Goal: Task Accomplishment & Management: Complete application form

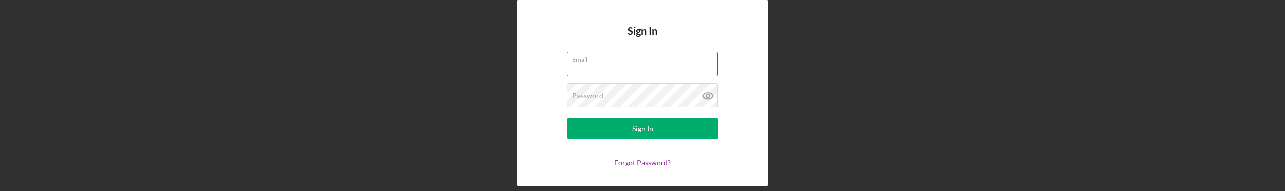
click at [640, 59] on div "Email" at bounding box center [642, 64] width 151 height 25
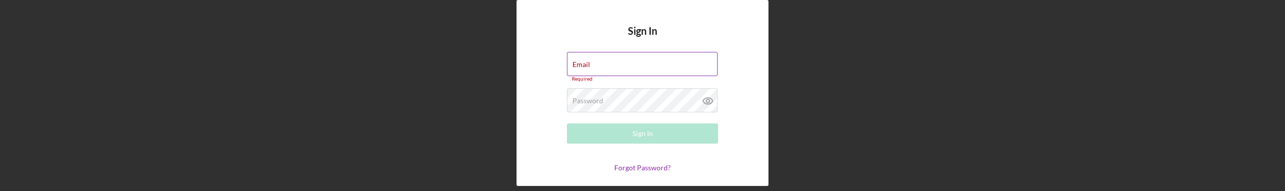
click at [626, 61] on div "Email Required" at bounding box center [642, 67] width 151 height 30
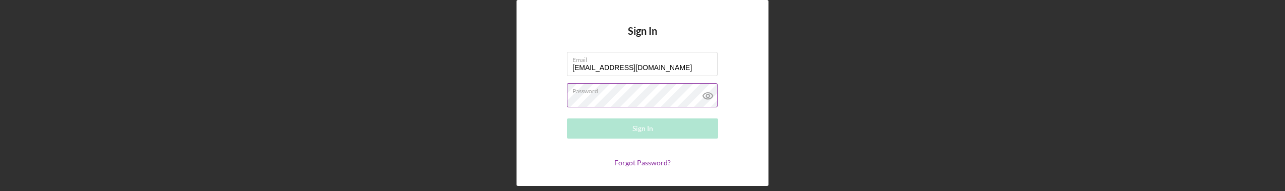
click at [621, 92] on div "Password Required" at bounding box center [642, 95] width 151 height 25
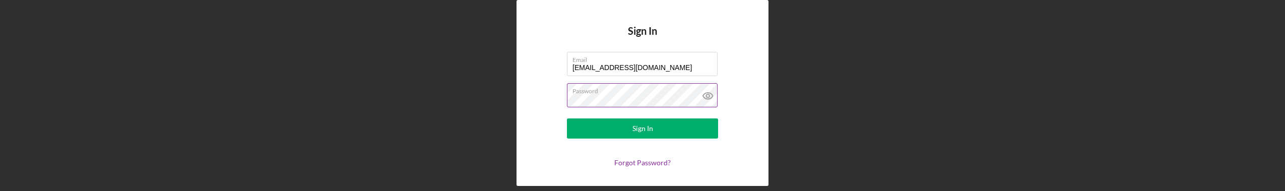
click at [567, 118] on button "Sign In" at bounding box center [642, 128] width 151 height 20
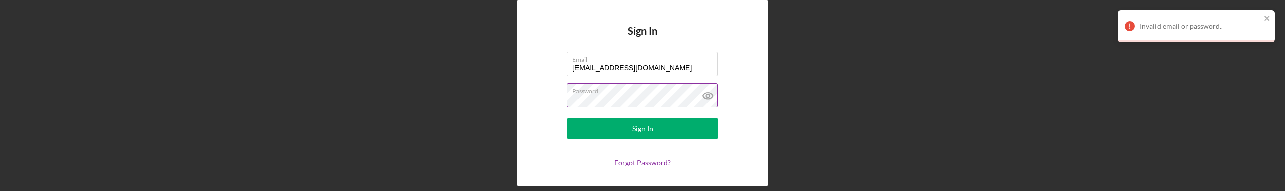
click at [708, 99] on icon at bounding box center [708, 96] width 10 height 7
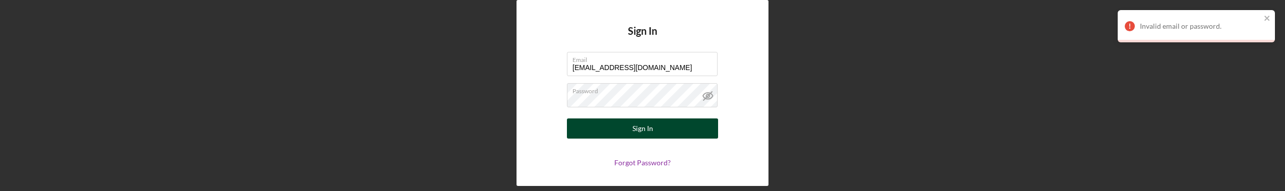
click at [616, 127] on button "Sign In" at bounding box center [642, 128] width 151 height 20
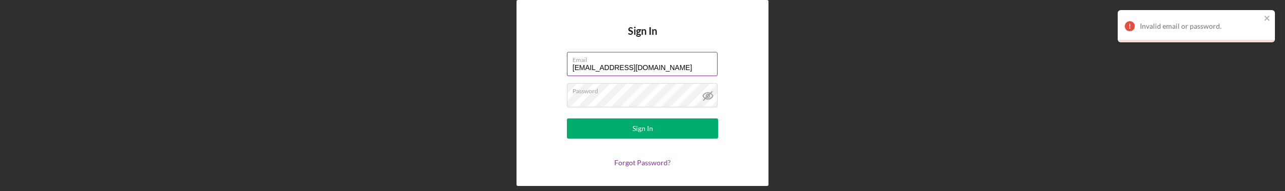
click at [692, 69] on input "[EMAIL_ADDRESS][DOMAIN_NAME]" at bounding box center [642, 64] width 151 height 24
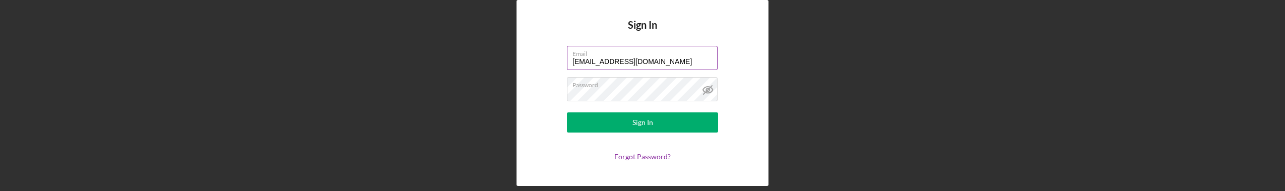
click at [696, 61] on input "[EMAIL_ADDRESS][DOMAIN_NAME]" at bounding box center [642, 58] width 151 height 24
type input "[EMAIL_ADDRESS][DOMAIN_NAME]"
click at [749, 83] on div "Sign In Email [EMAIL_ADDRESS][DOMAIN_NAME] Password Sign In Forgot Password?" at bounding box center [643, 93] width 252 height 186
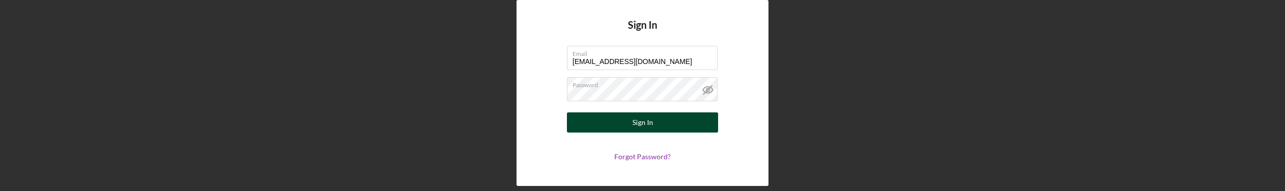
click at [676, 121] on button "Sign In" at bounding box center [642, 122] width 151 height 20
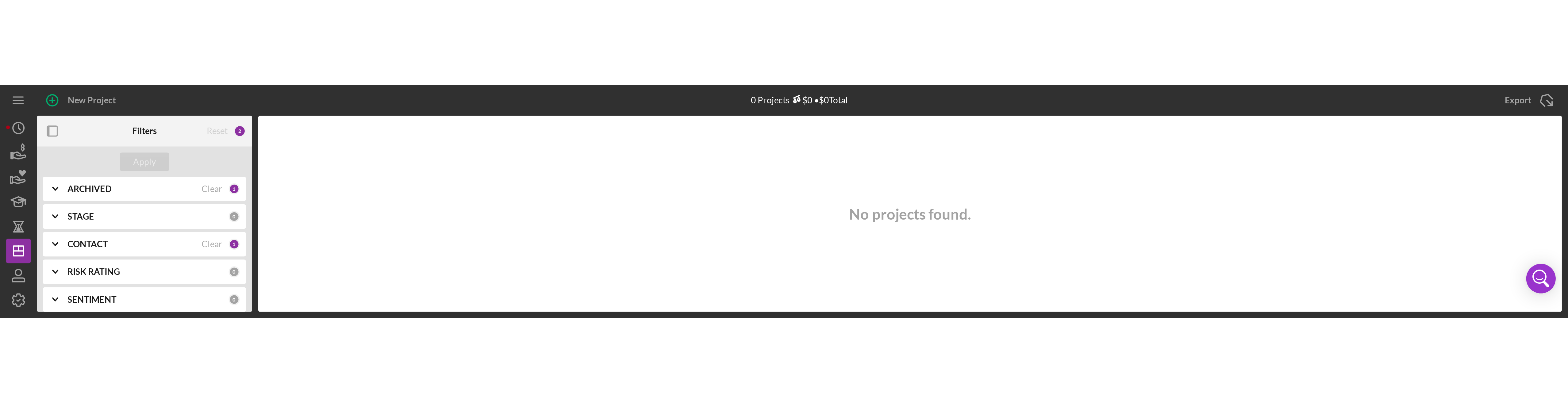
scroll to position [30, 0]
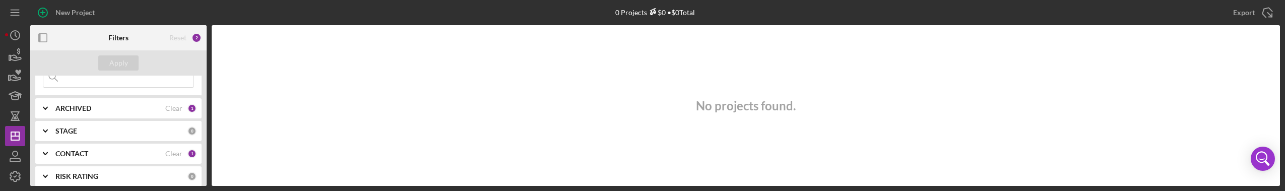
click at [195, 34] on div "2" at bounding box center [196, 38] width 10 height 10
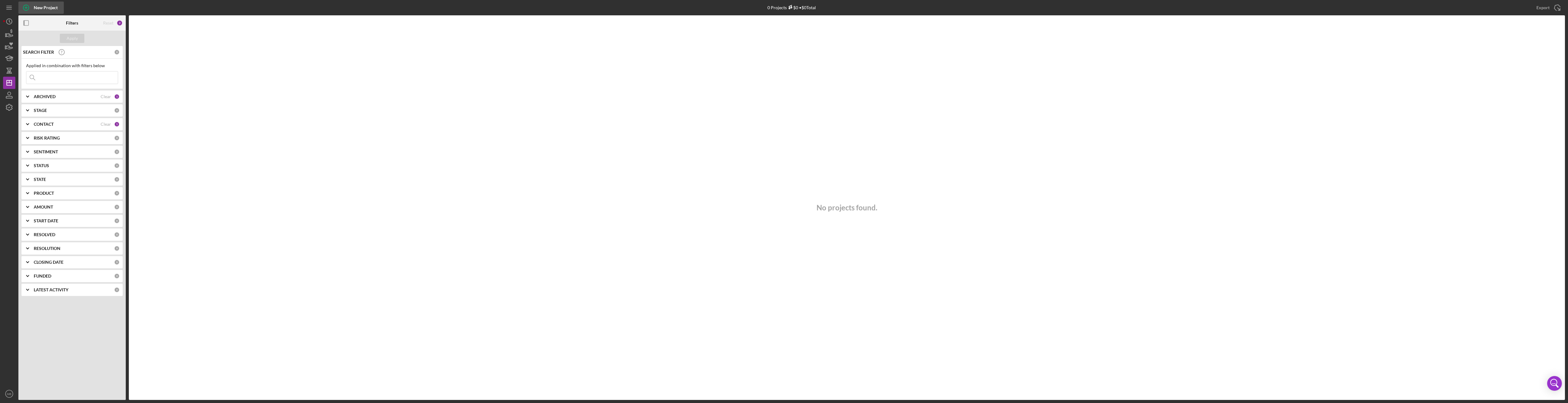
click at [27, 6] on icon "button" at bounding box center [26, 7] width 15 height 15
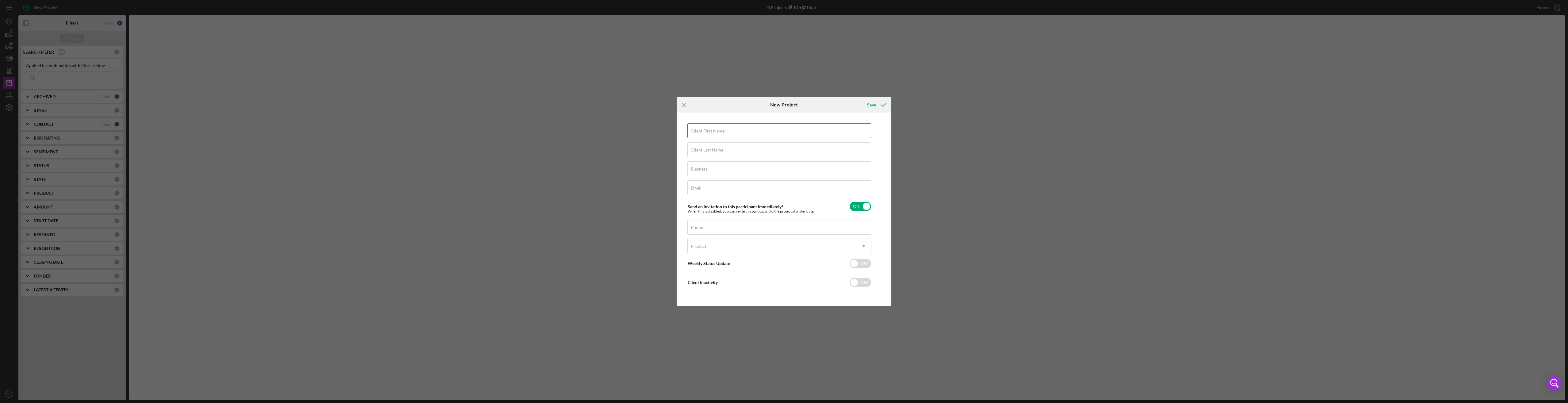
click at [732, 116] on input "Client First Name" at bounding box center [779, 131] width 184 height 15
click at [782, 116] on div "Icon/Menu Close New Project Save Client First Name Required Client Last Name Re…" at bounding box center [784, 202] width 1568 height 403
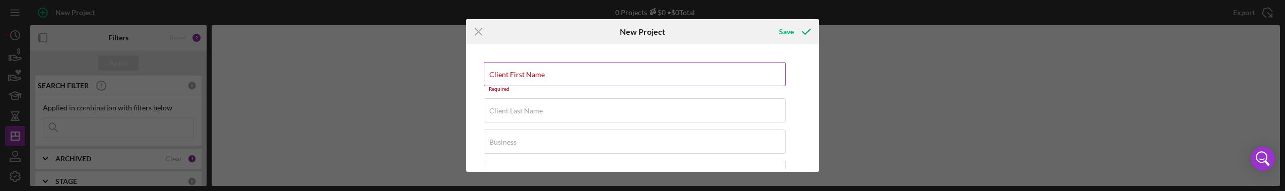
click at [583, 73] on div "Client First Name Required" at bounding box center [635, 77] width 302 height 30
type input "[PERSON_NAME]"
click at [531, 105] on label "Client Last Name" at bounding box center [515, 106] width 53 height 8
click at [531, 105] on input "Client Last Name" at bounding box center [635, 105] width 302 height 24
type input "Larrieux"
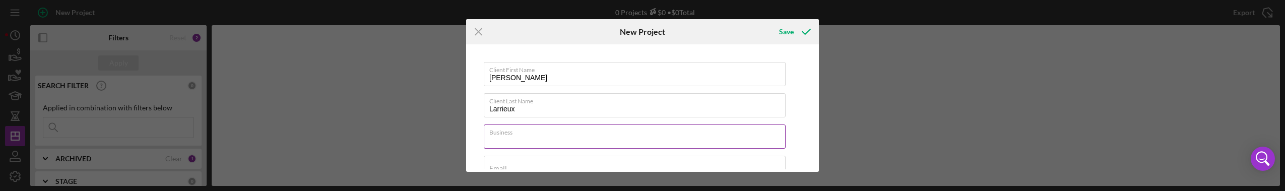
click at [545, 134] on div "Business Required" at bounding box center [635, 136] width 302 height 25
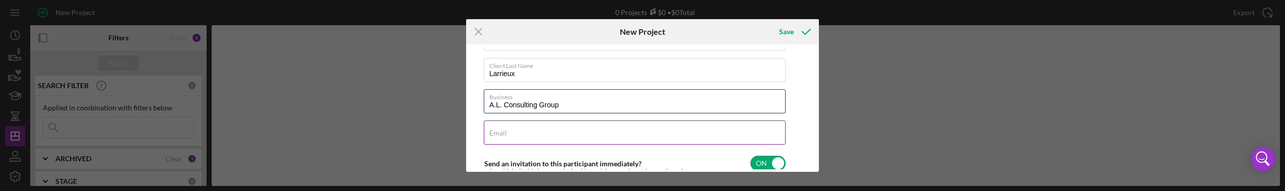
scroll to position [50, 0]
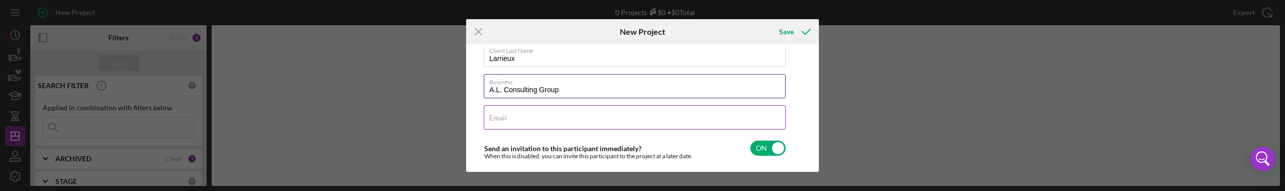
type input "A.L. Consulting Group"
click at [547, 114] on div "Email Required" at bounding box center [635, 117] width 302 height 25
click at [555, 121] on input "Email" at bounding box center [635, 117] width 302 height 24
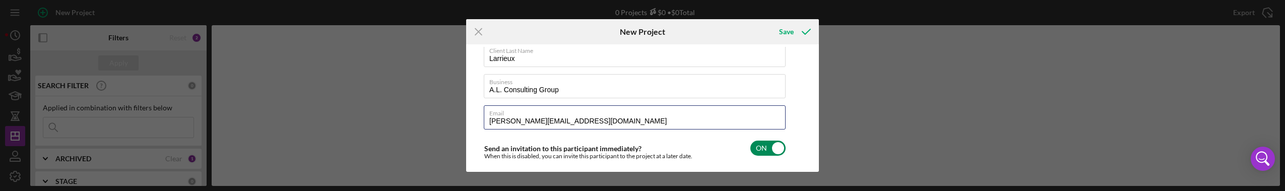
type input "[PERSON_NAME][EMAIL_ADDRESS][DOMAIN_NAME]"
click at [700, 141] on div "Send an invitation to this participant immediately? When this is disabled, you …" at bounding box center [635, 149] width 302 height 24
click at [767, 148] on input "checkbox" at bounding box center [767, 148] width 35 height 15
checkbox input "true"
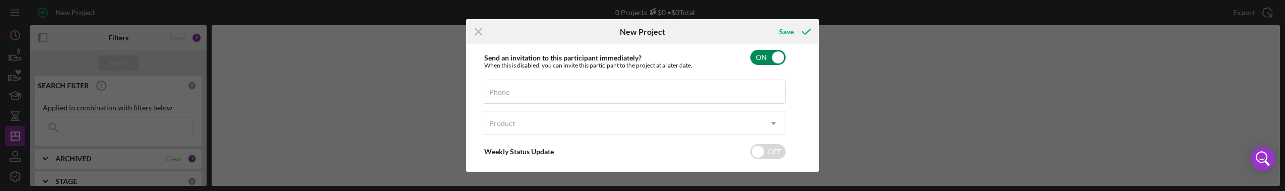
scroll to position [151, 0]
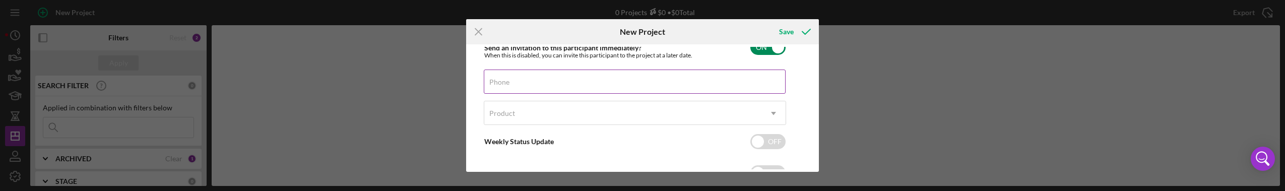
click at [597, 76] on div "Phone" at bounding box center [635, 82] width 302 height 25
drag, startPoint x: 685, startPoint y: 78, endPoint x: 676, endPoint y: 77, distance: 8.7
click at [685, 78] on label "Phone" at bounding box center [637, 75] width 296 height 11
click at [685, 78] on input "Phone" at bounding box center [635, 82] width 302 height 24
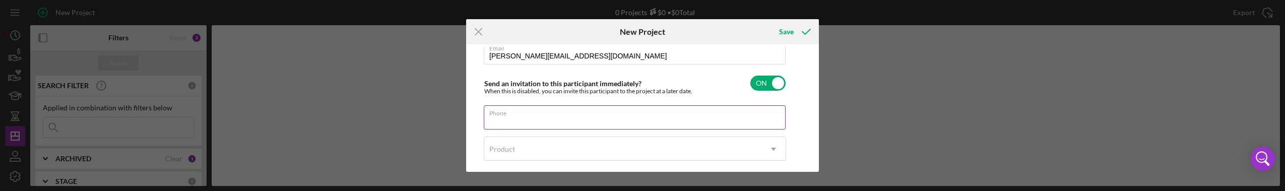
scroll to position [140, 0]
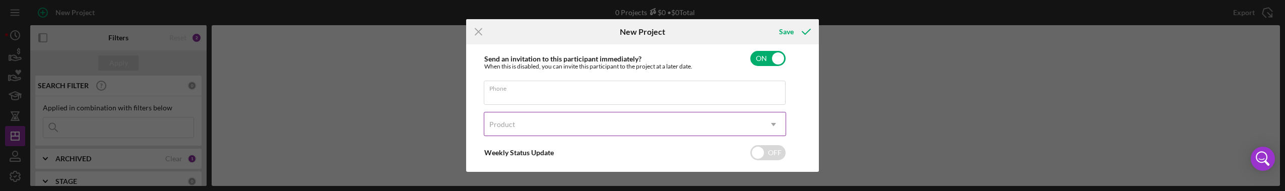
click at [776, 119] on icon "Icon/Dropdown Arrow" at bounding box center [773, 124] width 24 height 24
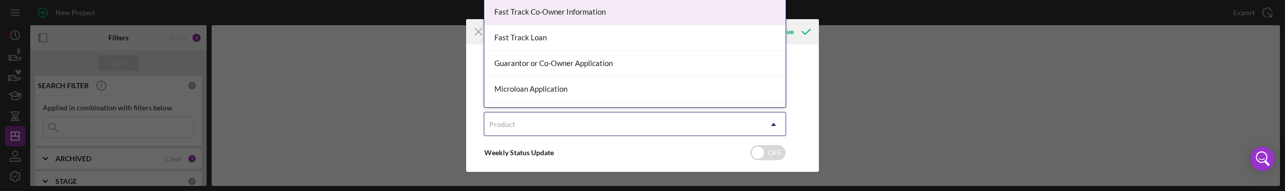
scroll to position [71, 0]
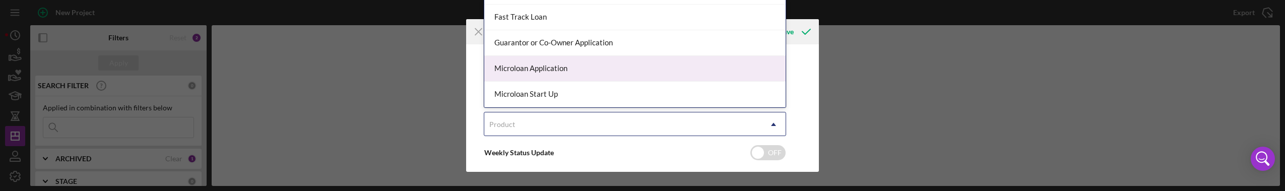
click at [584, 71] on div "Microloan Application" at bounding box center [634, 69] width 301 height 26
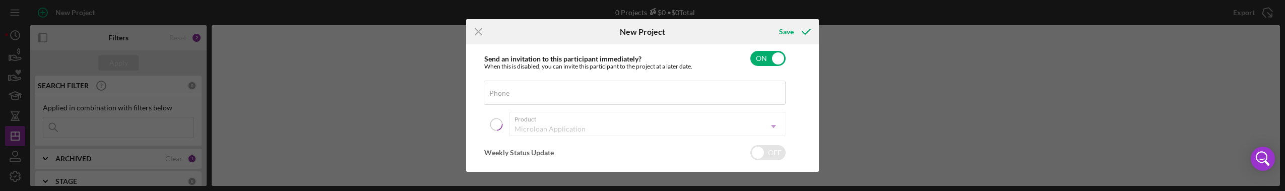
checkbox input "true"
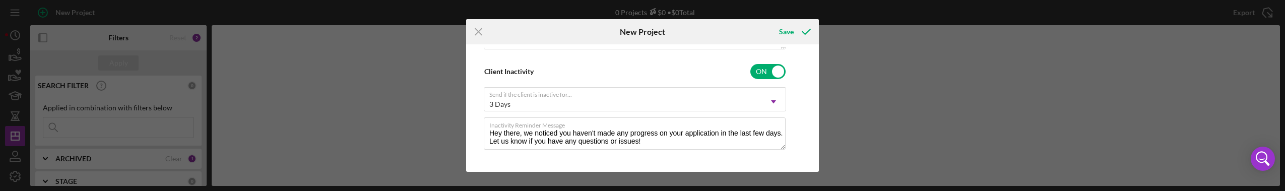
scroll to position [392, 0]
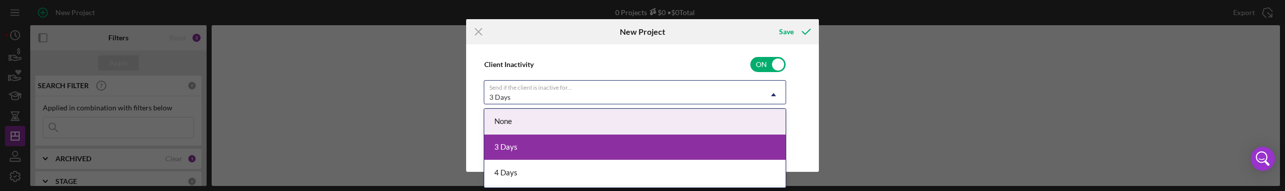
click at [774, 92] on icon "Icon/Dropdown Arrow" at bounding box center [773, 95] width 24 height 24
click at [733, 119] on div "None" at bounding box center [634, 122] width 301 height 26
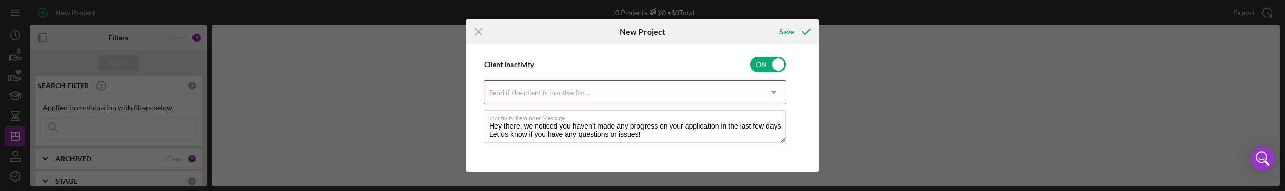
click at [775, 91] on icon "Icon/Dropdown Arrow" at bounding box center [773, 93] width 24 height 24
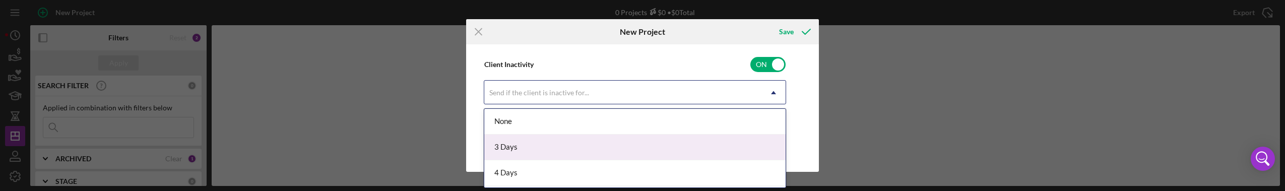
click at [697, 143] on div "3 Days" at bounding box center [634, 148] width 301 height 26
type textarea "Here's a snapshot of information that has been fully approved, as well as the i…"
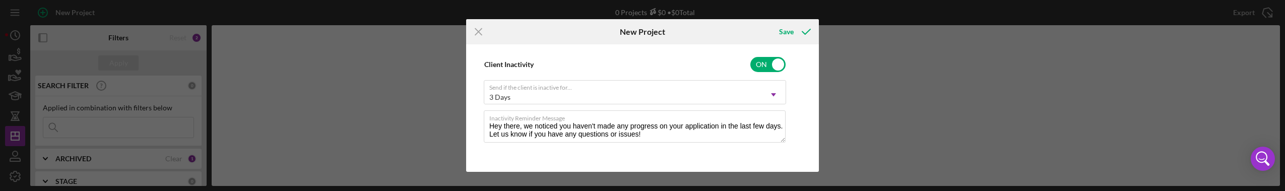
click at [809, 107] on div "Client First Name [PERSON_NAME] Client Last Name Larrieux Business A.L. Consult…" at bounding box center [643, 108] width 348 height 122
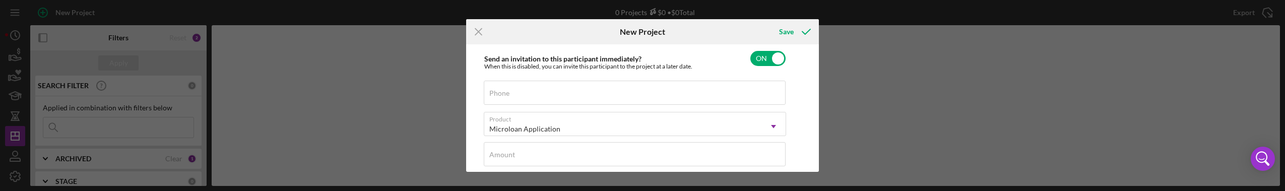
scroll to position [190, 0]
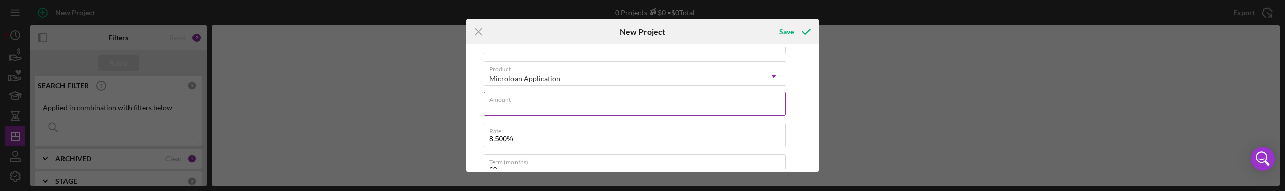
click at [651, 102] on div "Amount" at bounding box center [635, 104] width 302 height 25
type input "$1"
type textarea "Here's a snapshot of information that has been fully approved, as well as the i…"
type input "$10"
type textarea "Here's a snapshot of information that has been fully approved, as well as the i…"
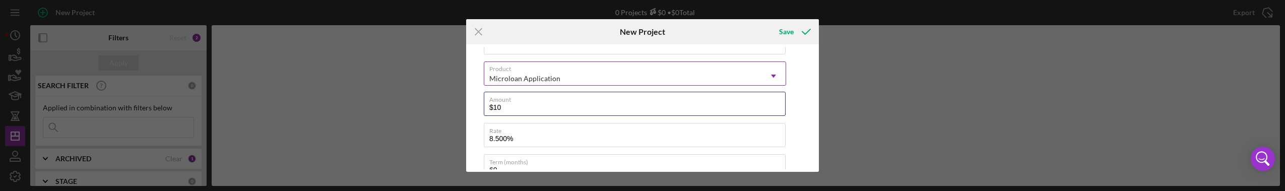
type input "$100"
type textarea "Here's a snapshot of information that has been fully approved, as well as the i…"
type input "$1,000"
type textarea "Here's a snapshot of information that has been fully approved, as well as the i…"
type input "$10,000"
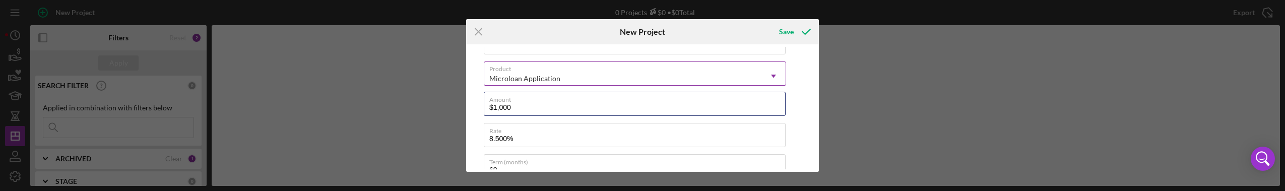
type textarea "Here's a snapshot of information that has been fully approved, as well as the i…"
type input "$100,000"
type textarea "Here's a snapshot of information that has been fully approved, as well as the i…"
type input "$100,000"
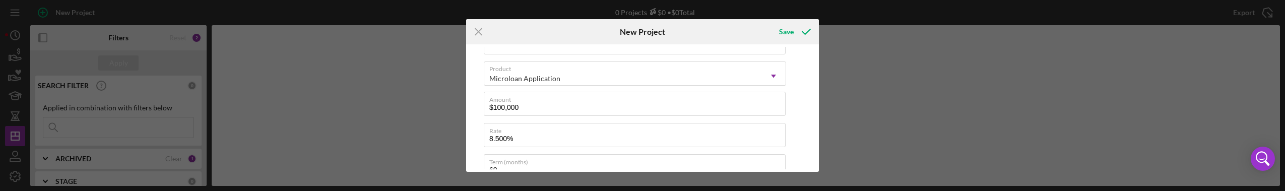
type textarea "Here's a snapshot of information that has been fully approved, as well as the i…"
click at [797, 99] on div "Client First Name [PERSON_NAME] Client Last Name Larrieux Business A.L. Consult…" at bounding box center [643, 108] width 348 height 122
click at [623, 105] on input "$100,000" at bounding box center [635, 104] width 302 height 24
type input "$10,000"
type textarea "Here's a snapshot of information that has been fully approved, as well as the i…"
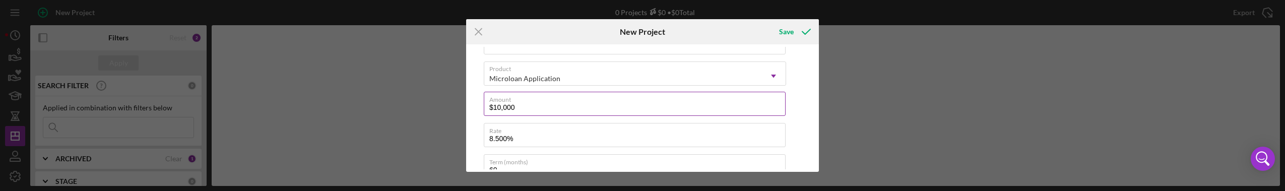
type input "$1,000"
type textarea "Here's a snapshot of information that has been fully approved, as well as the i…"
type input "$100"
type textarea "Here's a snapshot of information that has been fully approved, as well as the i…"
type input "$10"
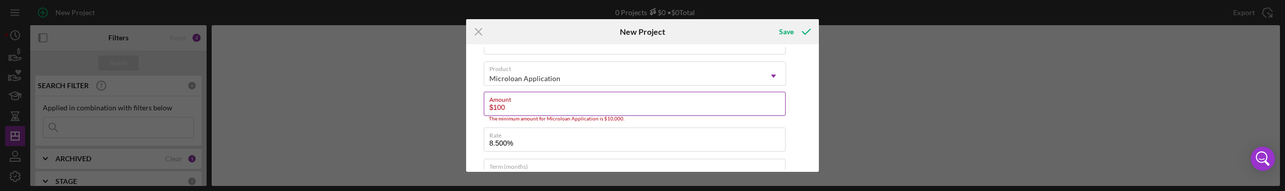
type textarea "Here's a snapshot of information that has been fully approved, as well as the i…"
type input "$1"
type textarea "Here's a snapshot of information that has been fully approved, as well as the i…"
type input "$7"
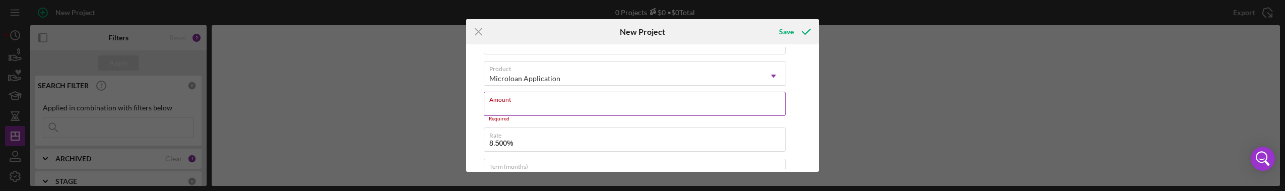
type textarea "Here's a snapshot of information that has been fully approved, as well as the i…"
type input "$75"
type textarea "Here's a snapshot of information that has been fully approved, as well as the i…"
type input "$750"
type textarea "Here's a snapshot of information that has been fully approved, as well as the i…"
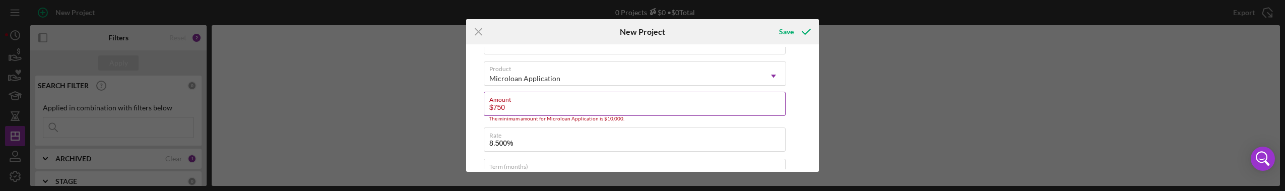
type input "$7,500"
type textarea "Here's a snapshot of information that has been fully approved, as well as the i…"
type input "$75,000"
type textarea "Here's a snapshot of information that has been fully approved, as well as the i…"
type input "$75,000"
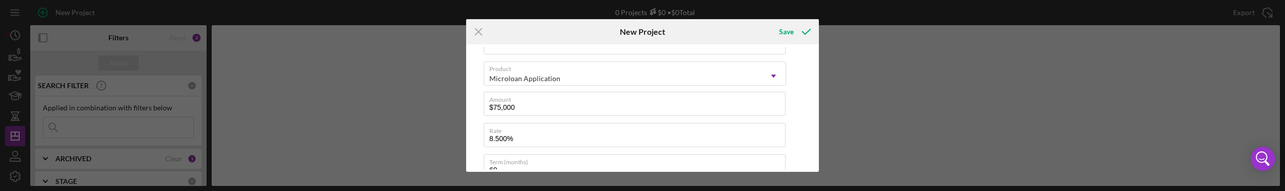
click at [797, 83] on div "Client First Name [PERSON_NAME] Client Last Name Larrieux Business A.L. Consult…" at bounding box center [643, 108] width 348 height 122
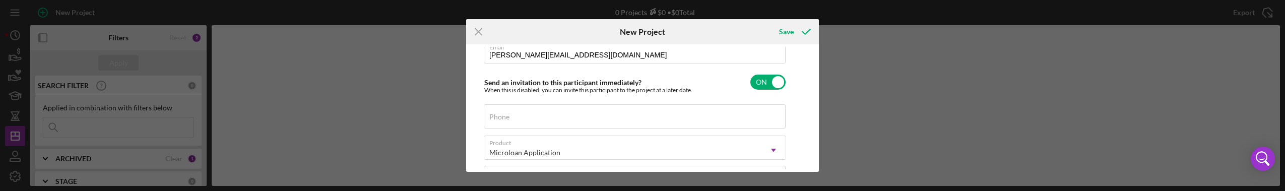
scroll to position [140, 0]
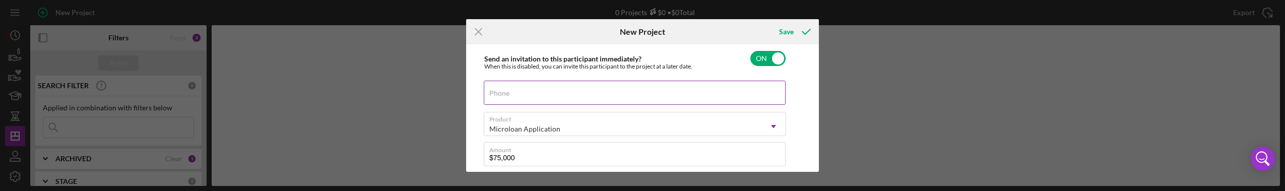
click at [728, 86] on div "Phone" at bounding box center [635, 93] width 302 height 25
click at [705, 84] on label "Phone" at bounding box center [637, 86] width 296 height 11
click at [705, 84] on input "Phone" at bounding box center [635, 93] width 302 height 24
type textarea "Here's a snapshot of information that has been fully approved, as well as the i…"
click at [718, 90] on label "Phone" at bounding box center [637, 86] width 296 height 11
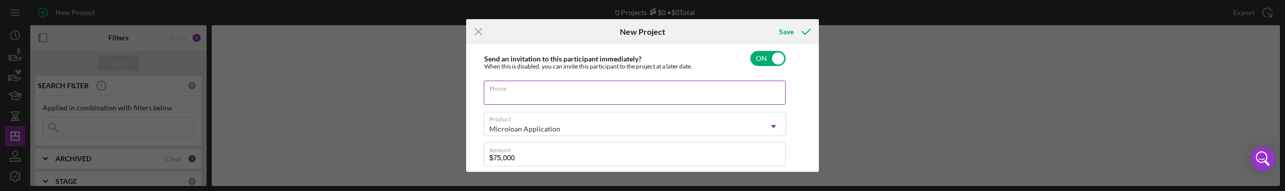
click at [718, 90] on input "Phone" at bounding box center [635, 93] width 302 height 24
click at [653, 92] on input "Phone" at bounding box center [635, 93] width 302 height 24
type input "[PHONE_NUMBER]"
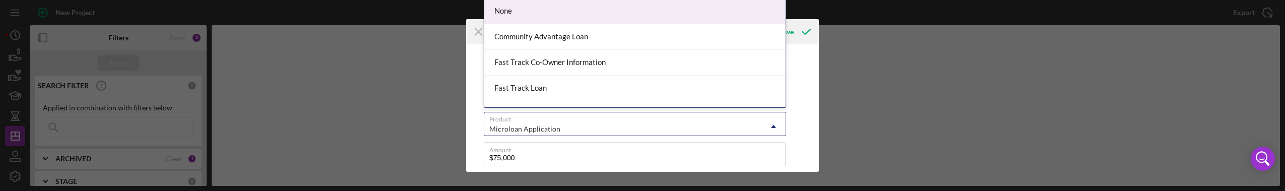
click at [764, 126] on icon "Icon/Dropdown Arrow" at bounding box center [773, 126] width 24 height 24
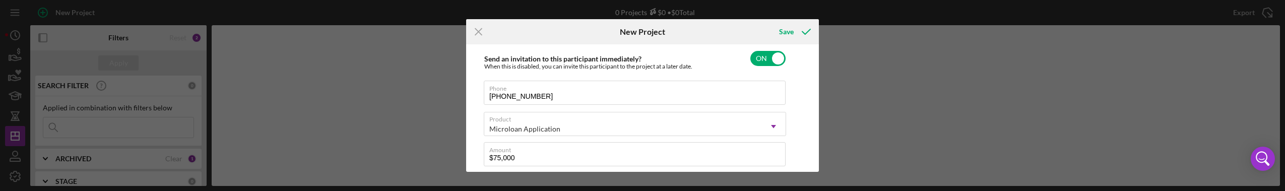
click at [804, 100] on div "Client First Name [PERSON_NAME] Client Last Name Larrieux Business A.L. Consult…" at bounding box center [643, 108] width 348 height 122
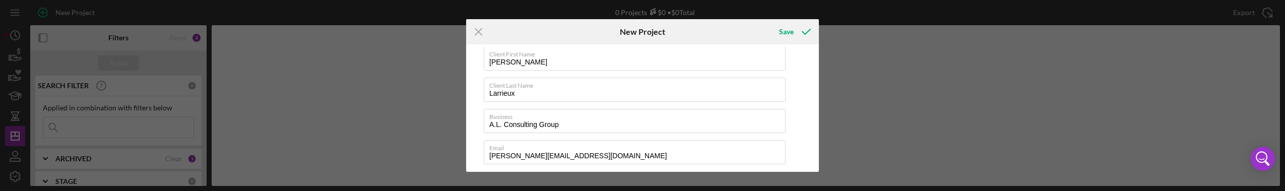
scroll to position [0, 0]
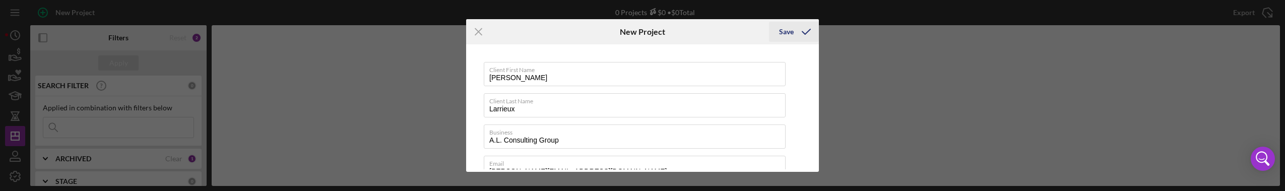
click at [791, 31] on div "Save" at bounding box center [786, 32] width 15 height 20
type textarea "Here's a snapshot of information that has been fully approved, as well as the i…"
checkbox input "false"
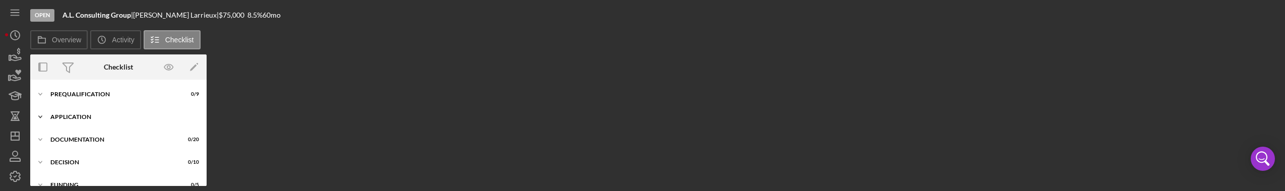
click at [117, 117] on div "Application" at bounding box center [122, 117] width 144 height 6
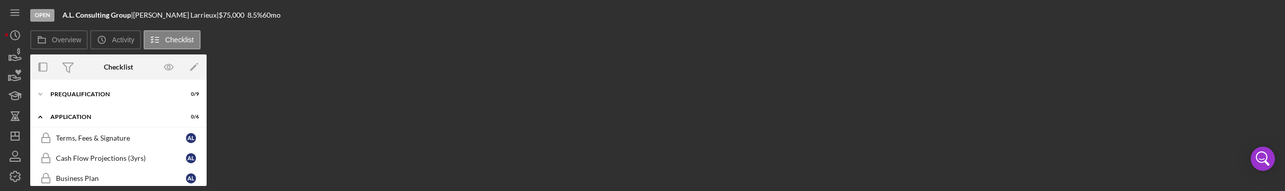
click at [276, 48] on div "Overview Icon/History Activity Checklist" at bounding box center [655, 39] width 1250 height 19
click at [295, 74] on div "Overview Internal Workflow Stage Open Icon/Dropdown Arrow Archive (can unarchiv…" at bounding box center [655, 120] width 1250 height 132
click at [15, 156] on icon "button" at bounding box center [15, 153] width 5 height 5
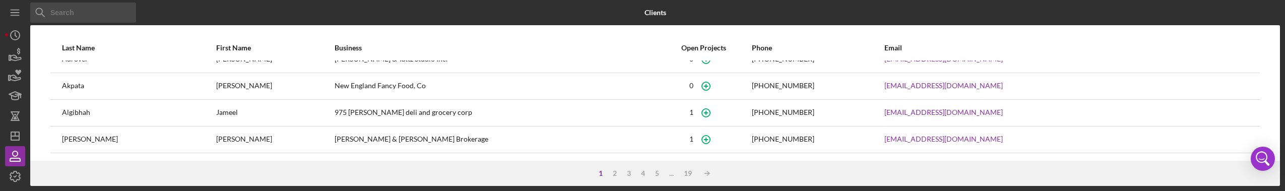
scroll to position [151, 0]
